Goal: Navigation & Orientation: Understand site structure

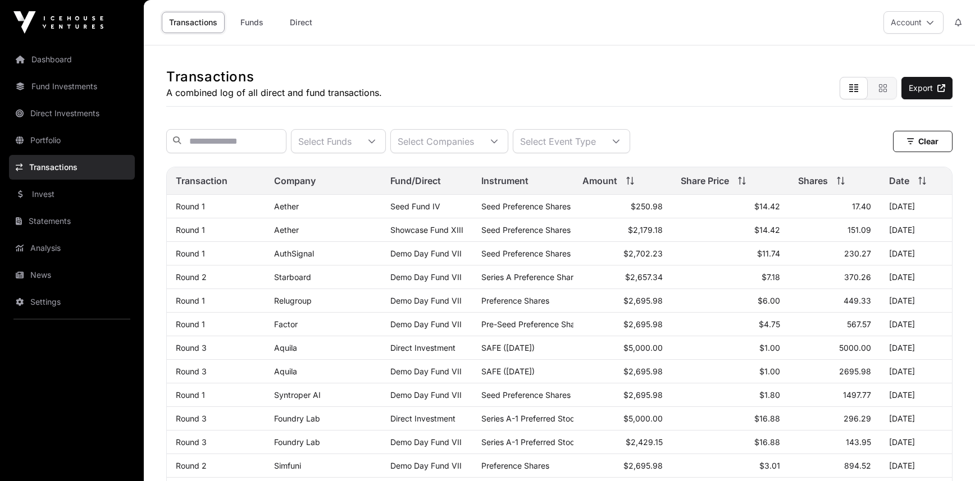
click at [303, 25] on link "Direct" at bounding box center [301, 22] width 45 height 21
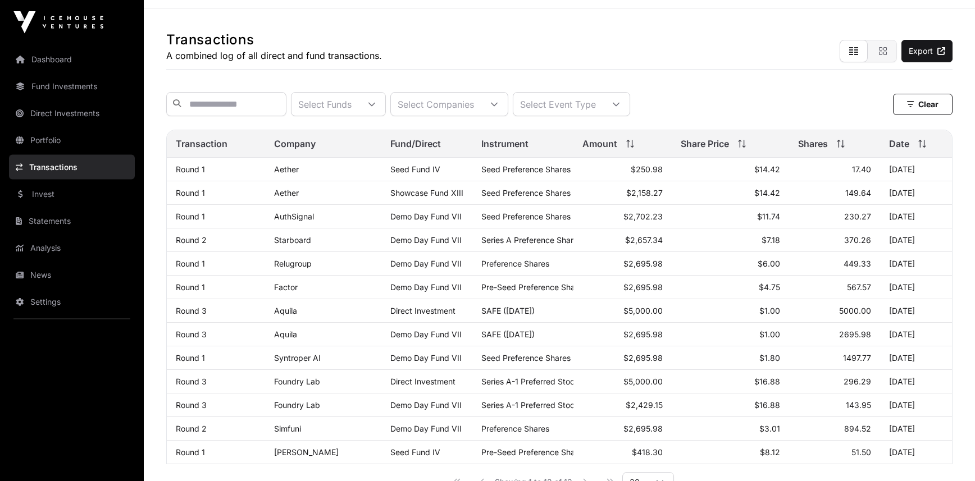
scroll to position [27, 0]
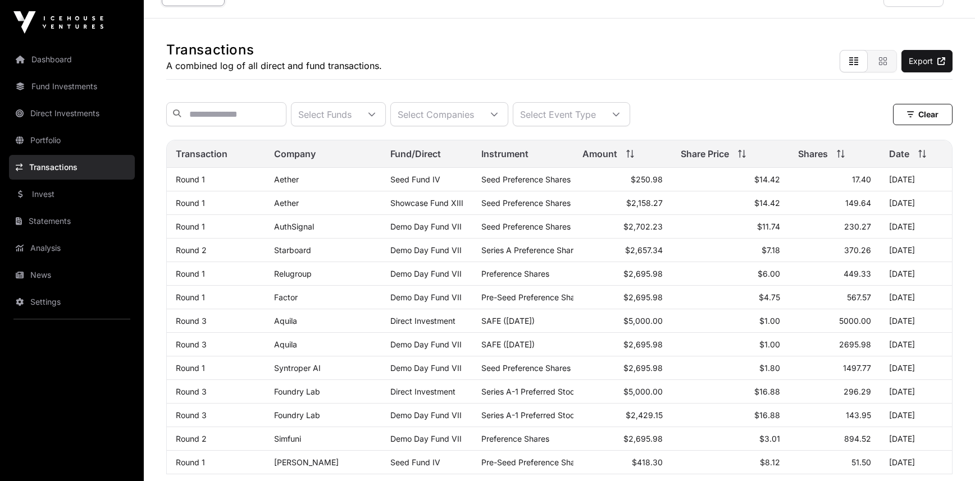
click at [47, 90] on link "Fund Investments" at bounding box center [72, 86] width 126 height 25
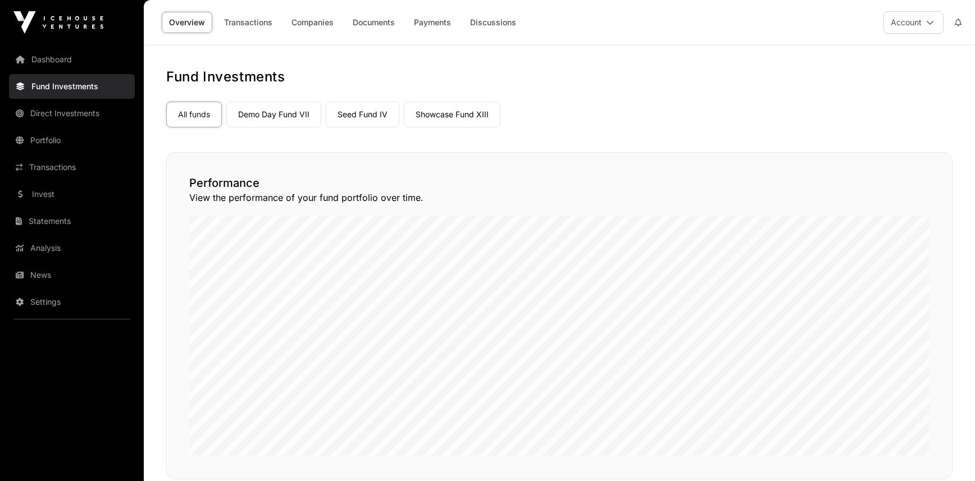
click at [50, 100] on nav "Dashboard Fund Investments Direct Investments Portfolio Transactions Invest Sta…" at bounding box center [72, 259] width 144 height 428
click at [54, 113] on link "Direct Investments" at bounding box center [72, 113] width 126 height 25
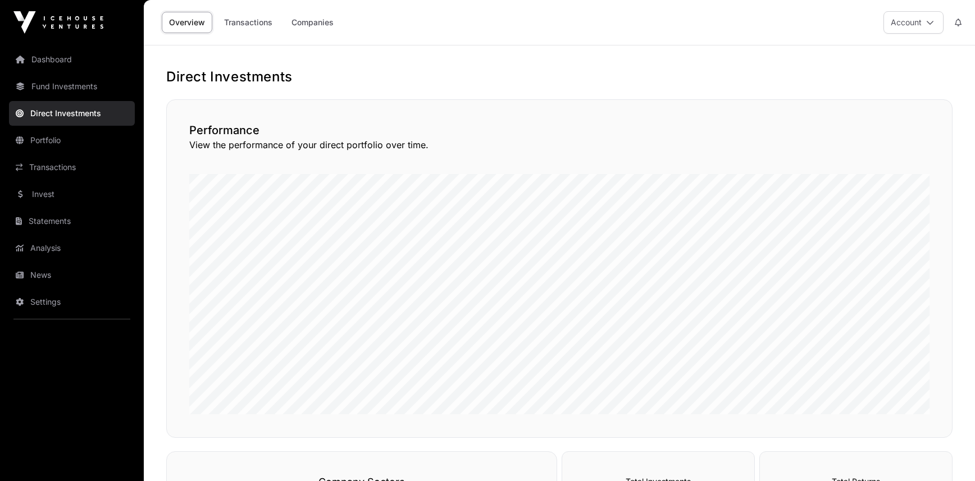
click at [53, 140] on link "Portfolio" at bounding box center [72, 140] width 126 height 25
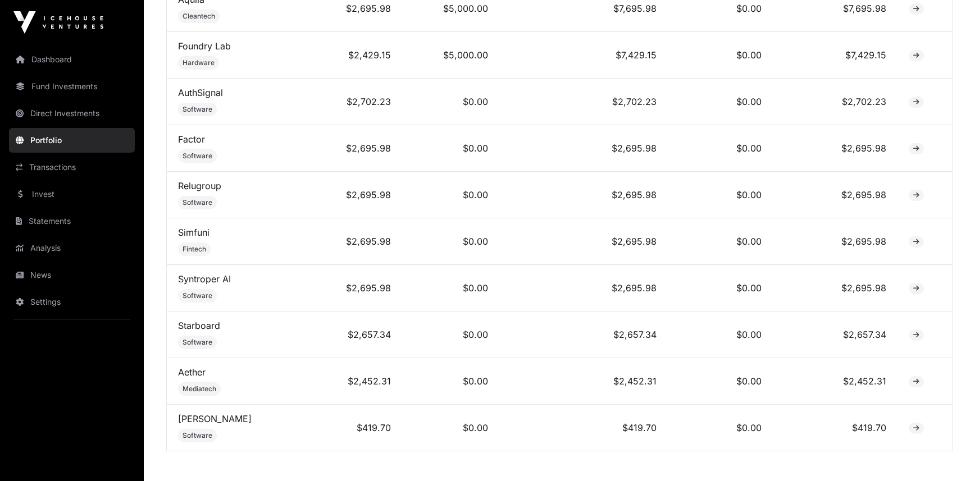
scroll to position [575, 0]
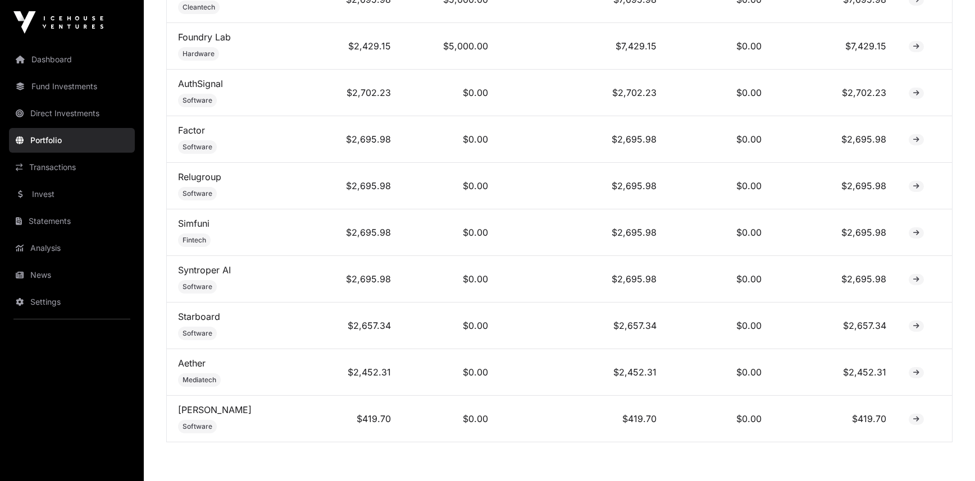
click at [47, 197] on link "Invest" at bounding box center [72, 194] width 126 height 25
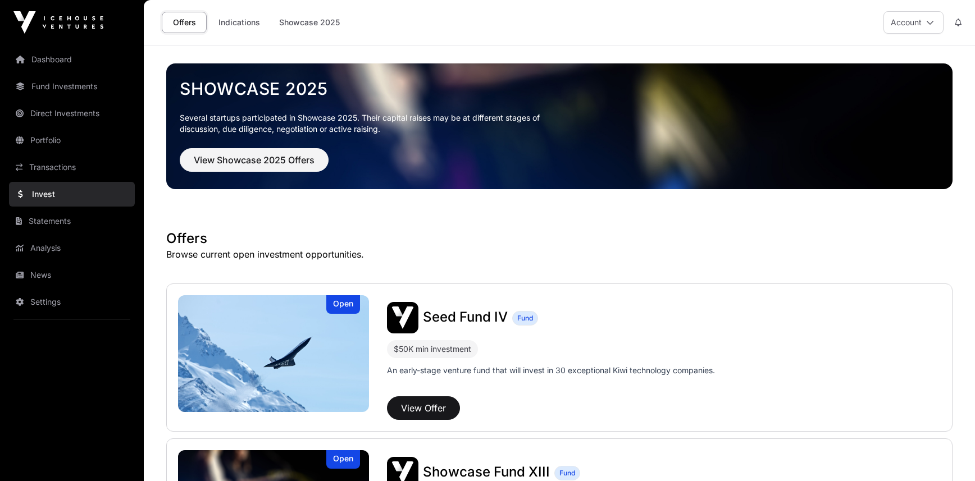
click at [242, 23] on link "Indications" at bounding box center [239, 22] width 56 height 21
